Goal: Task Accomplishment & Management: Use online tool/utility

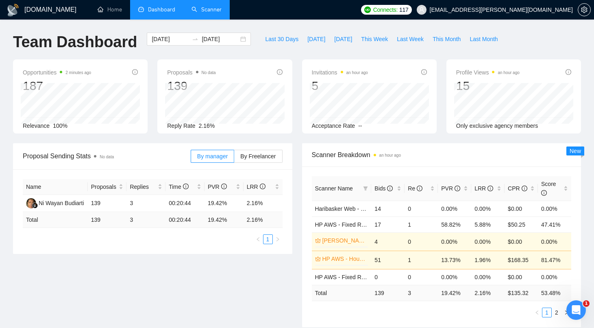
click at [204, 9] on link "Scanner" at bounding box center [207, 9] width 30 height 7
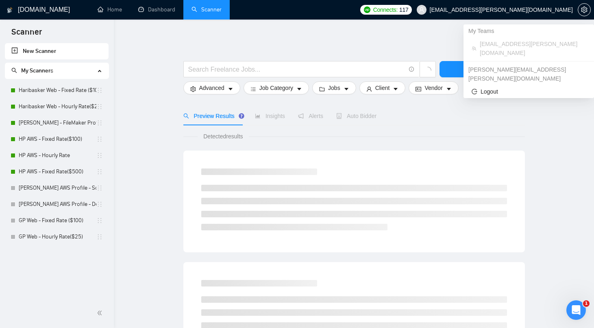
click at [493, 10] on span "[EMAIL_ADDRESS][PERSON_NAME][DOMAIN_NAME]" at bounding box center [501, 10] width 143 height 0
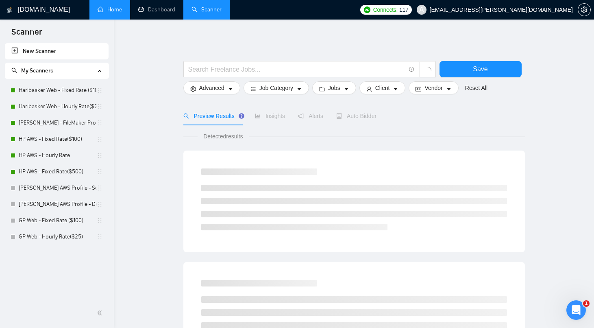
click at [121, 12] on link "Home" at bounding box center [110, 9] width 24 height 7
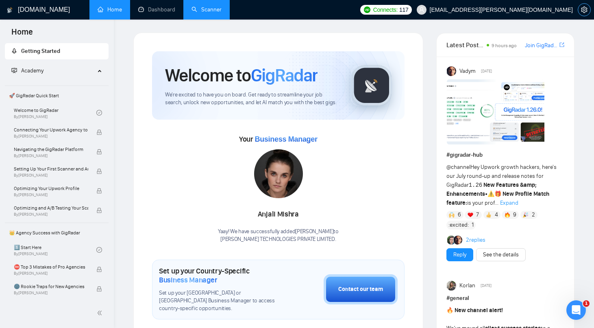
click at [582, 11] on icon "setting" at bounding box center [584, 10] width 6 height 7
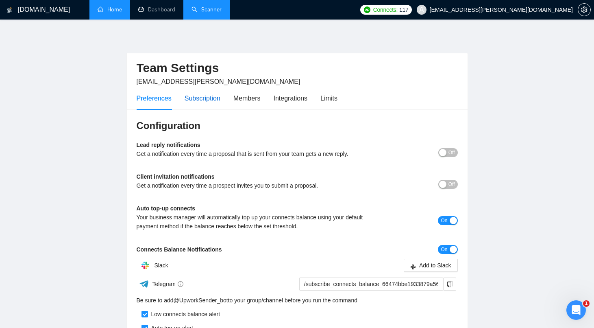
click at [212, 93] on div "Subscription" at bounding box center [203, 98] width 36 height 10
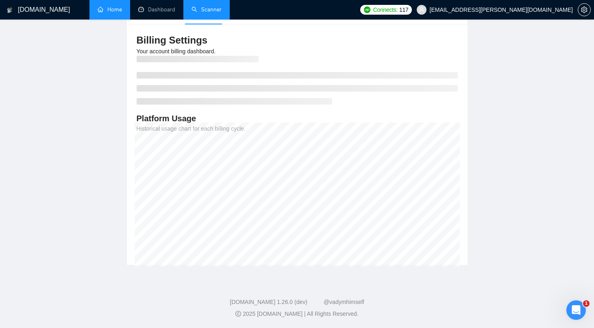
scroll to position [85, 0]
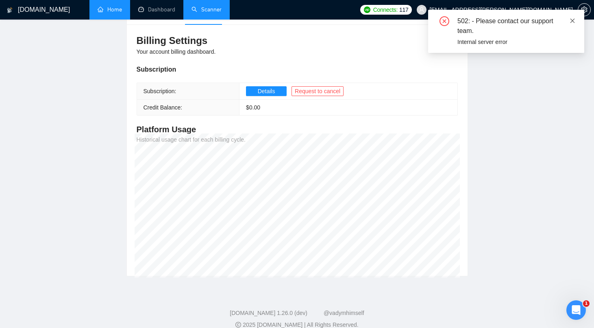
click at [571, 19] on icon "close" at bounding box center [573, 20] width 4 height 4
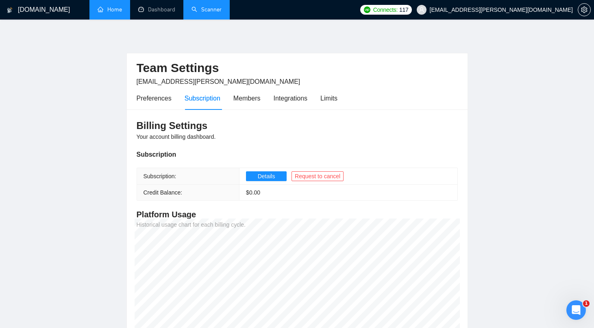
scroll to position [0, 0]
click at [581, 10] on icon "setting" at bounding box center [584, 10] width 7 height 7
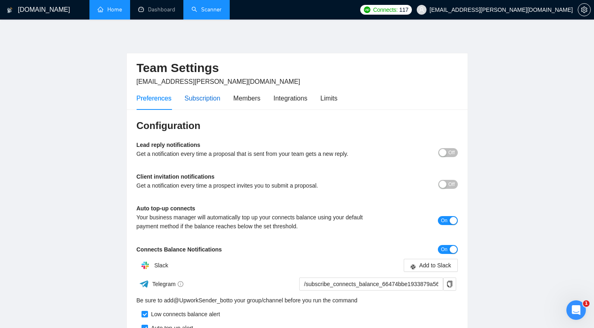
click at [202, 98] on div "Subscription" at bounding box center [203, 98] width 36 height 10
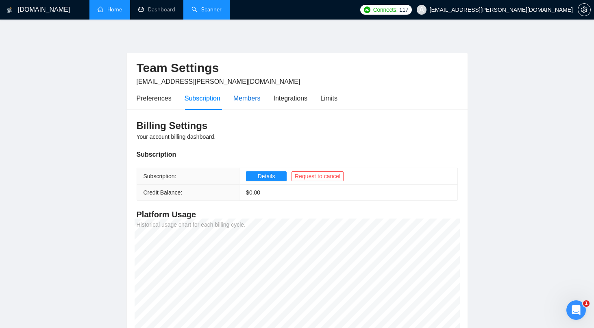
click at [254, 98] on div "Members" at bounding box center [246, 98] width 27 height 10
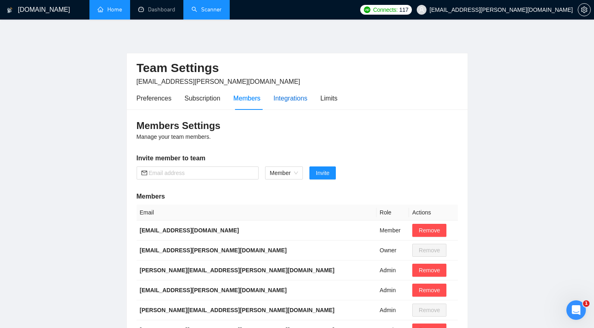
click at [301, 101] on div "Integrations" at bounding box center [291, 98] width 34 height 10
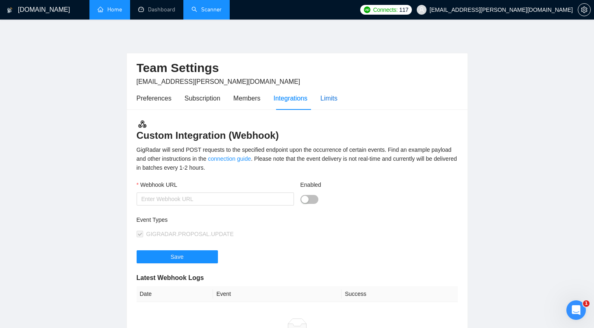
click at [335, 95] on div "Limits" at bounding box center [328, 98] width 17 height 10
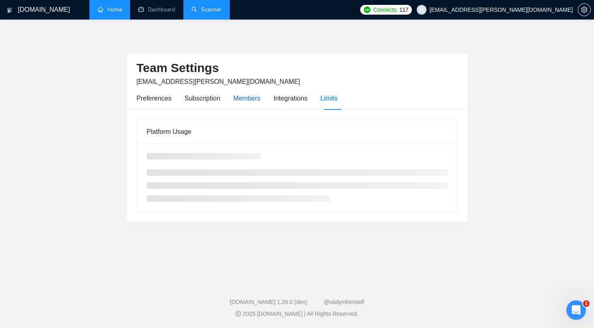
click at [258, 95] on div "Members" at bounding box center [246, 98] width 27 height 10
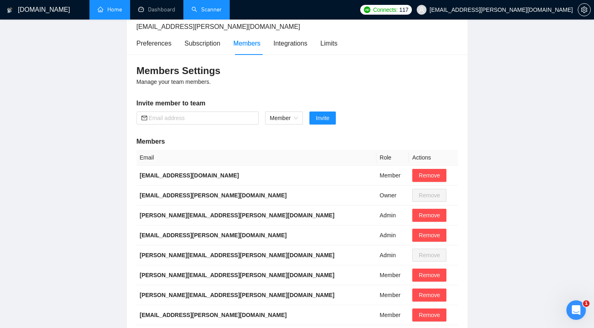
scroll to position [41, 0]
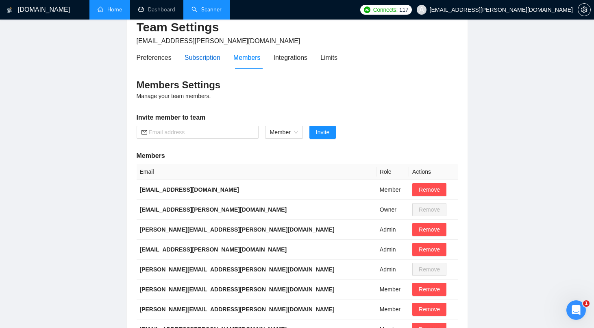
click at [204, 56] on div "Subscription" at bounding box center [203, 57] width 36 height 10
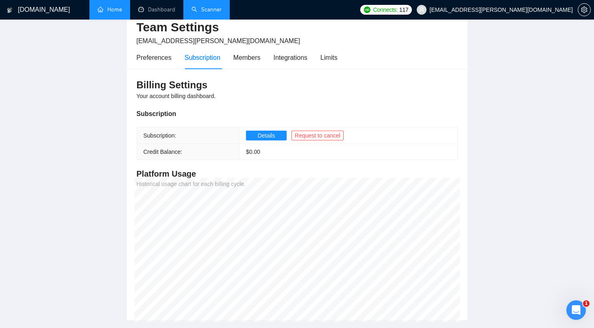
scroll to position [62, 0]
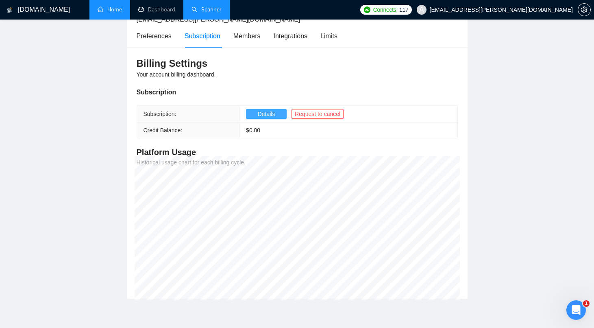
click at [274, 115] on span "Details" at bounding box center [266, 113] width 17 height 9
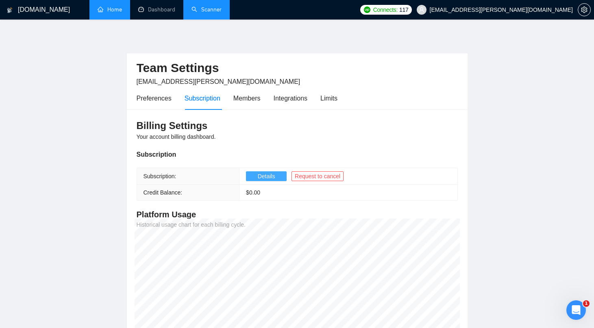
click at [122, 9] on link "Home" at bounding box center [110, 9] width 24 height 7
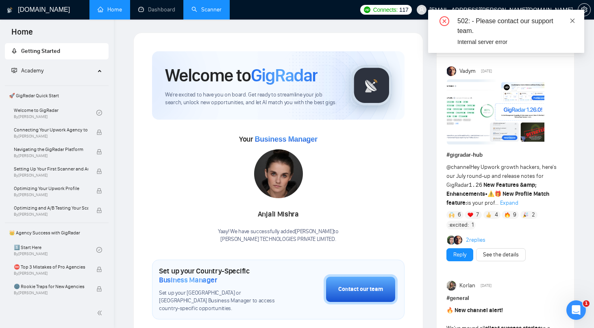
click at [570, 19] on icon "close" at bounding box center [573, 21] width 6 height 6
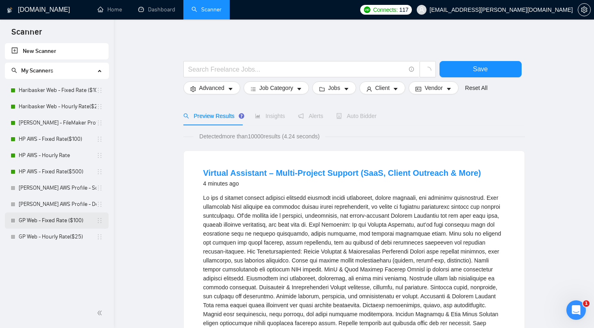
click at [57, 220] on link "GP Web - Fixed Rate ($100)" at bounding box center [58, 220] width 78 height 16
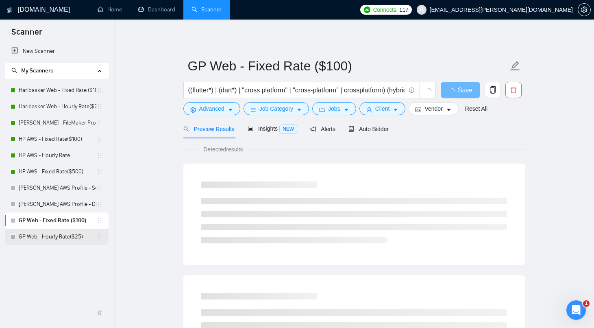
click at [59, 236] on link "GP Web - Hourly Rate($25)" at bounding box center [58, 237] width 78 height 16
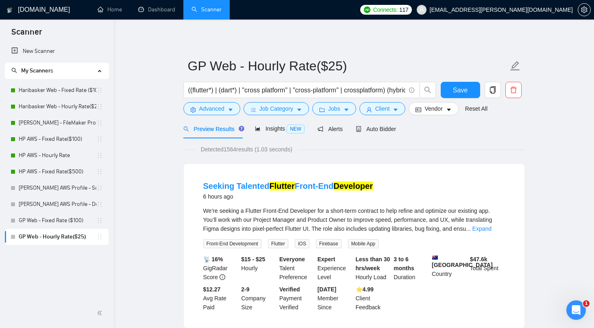
click at [166, 11] on link "Dashboard" at bounding box center [156, 9] width 37 height 7
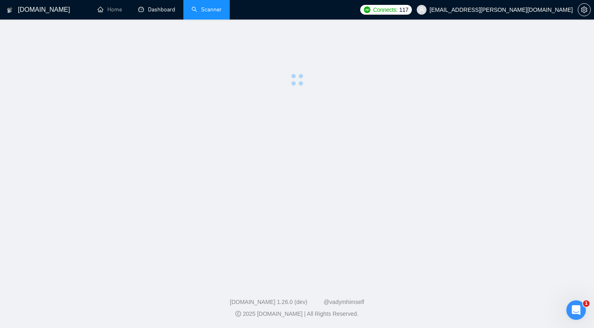
click at [166, 11] on span "Dashboard" at bounding box center [161, 9] width 27 height 7
